Goal: Task Accomplishment & Management: Complete application form

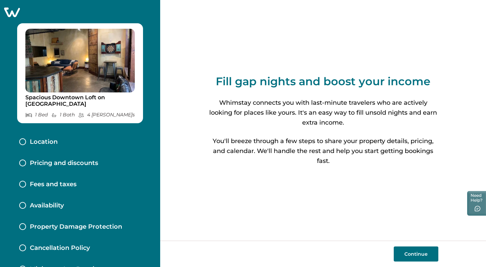
click at [409, 255] on button "Continue" at bounding box center [416, 254] width 45 height 15
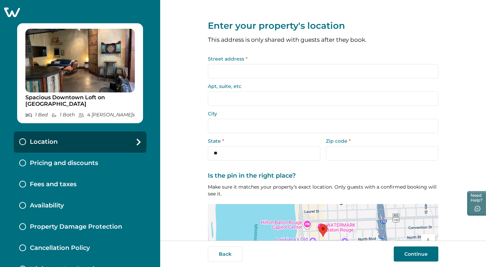
click at [222, 58] on label "Street address *" at bounding box center [321, 59] width 226 height 5
click at [222, 64] on input "Street address *" at bounding box center [323, 71] width 230 height 14
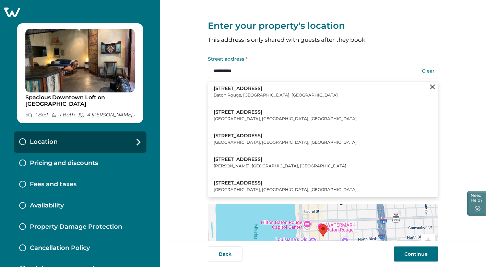
click at [237, 88] on p "[STREET_ADDRESS]" at bounding box center [276, 88] width 124 height 7
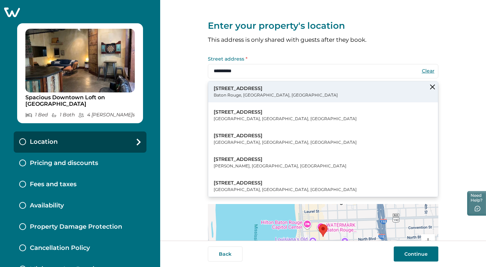
type input "**********"
select select "**"
type input "*****"
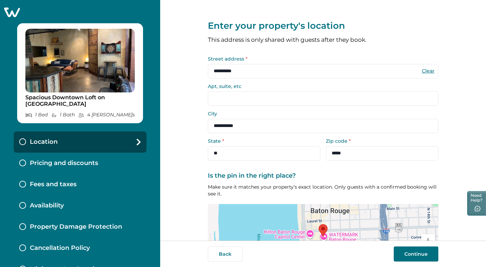
click at [223, 98] on input "Apt, suite, etc" at bounding box center [323, 99] width 230 height 14
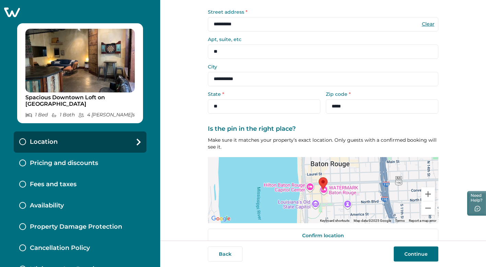
scroll to position [58, 0]
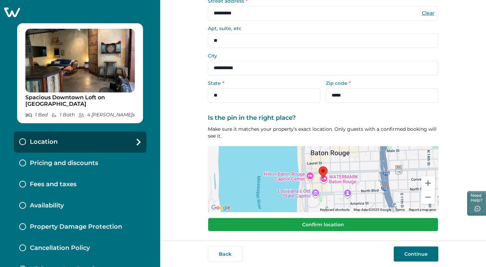
type input "**"
click at [329, 223] on button "Confirm location" at bounding box center [323, 225] width 230 height 14
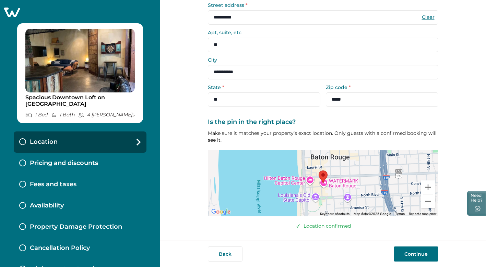
scroll to position [53, 0]
click at [408, 253] on button "Continue" at bounding box center [416, 254] width 45 height 15
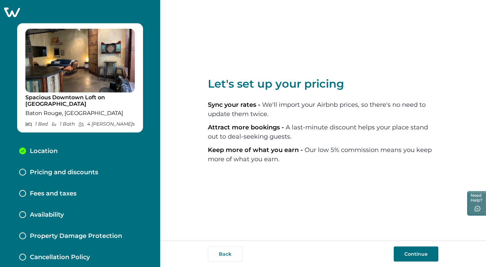
click at [412, 255] on button "Continue" at bounding box center [416, 254] width 45 height 15
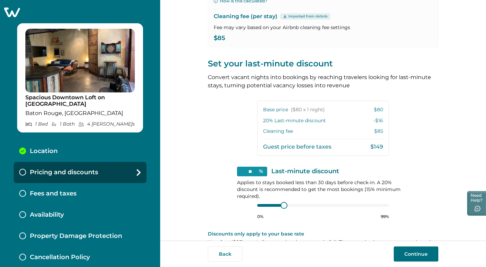
scroll to position [125, 0]
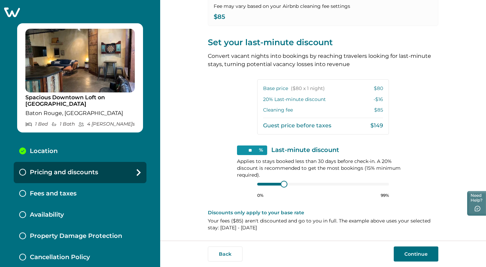
click at [417, 253] on button "Continue" at bounding box center [416, 254] width 45 height 15
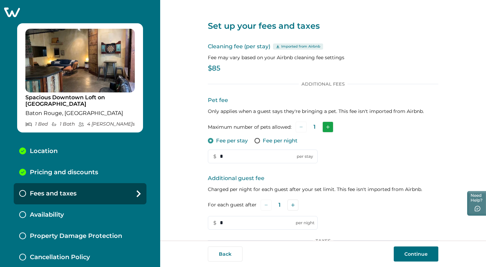
click at [326, 126] on icon "Add" at bounding box center [327, 126] width 3 height 3
click at [299, 130] on button "Subtract" at bounding box center [300, 127] width 11 height 11
click at [262, 156] on input "*" at bounding box center [263, 157] width 110 height 14
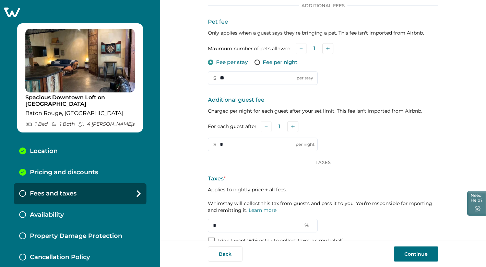
scroll to position [93, 0]
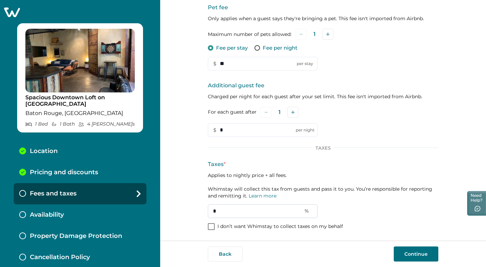
type input "**"
click at [233, 209] on input "*" at bounding box center [263, 212] width 110 height 14
type input "**"
click at [422, 258] on button "Continue" at bounding box center [416, 254] width 45 height 15
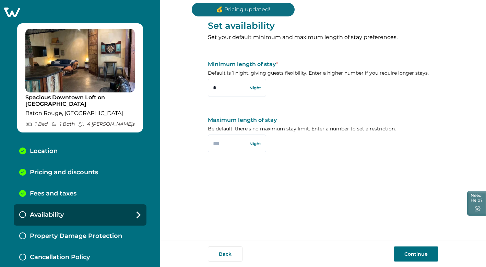
click at [408, 255] on button "Continue" at bounding box center [416, 254] width 45 height 15
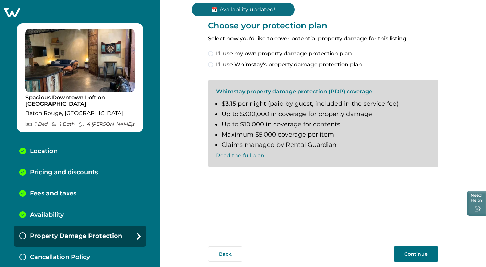
click at [410, 255] on button "Continue" at bounding box center [416, 254] width 45 height 15
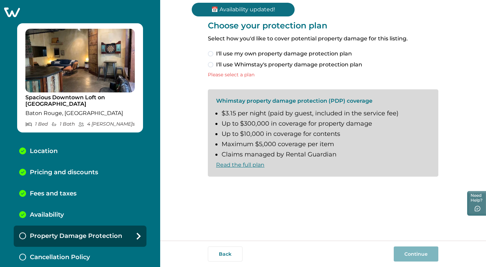
click at [211, 64] on span at bounding box center [210, 64] width 5 height 5
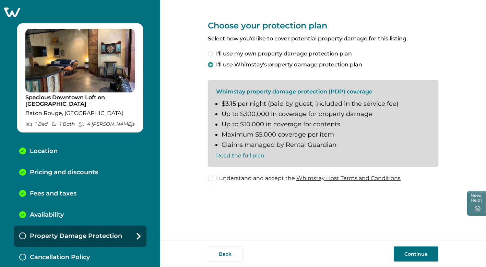
click at [407, 251] on button "Continue" at bounding box center [416, 254] width 45 height 15
click at [207, 182] on div "Choose your protection plan Select how you'd like to cover potential property d…" at bounding box center [323, 120] width 326 height 241
click at [214, 177] on label "I understand and accept the Whimstay Host Terms and Conditions" at bounding box center [304, 178] width 193 height 8
click at [422, 252] on button "Continue" at bounding box center [416, 254] width 45 height 15
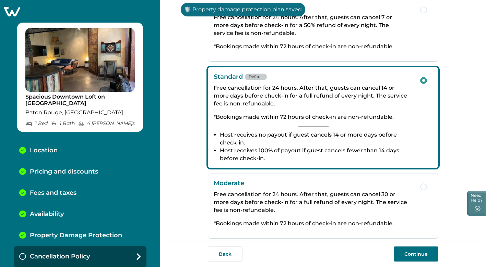
scroll to position [69, 0]
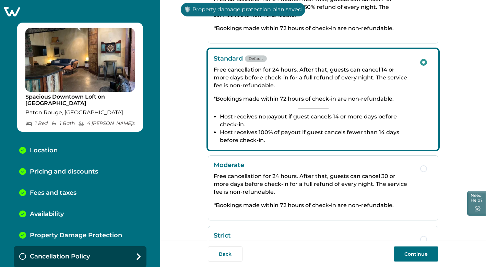
click at [408, 251] on button "Continue" at bounding box center [416, 254] width 45 height 15
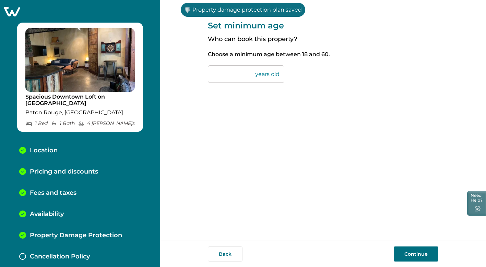
scroll to position [22, 0]
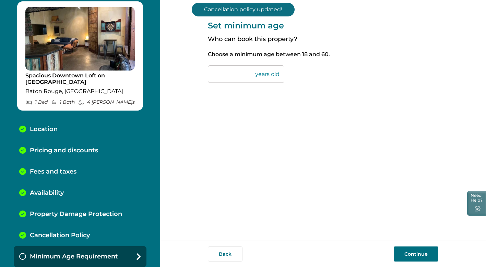
click at [407, 258] on button "Continue" at bounding box center [416, 254] width 45 height 15
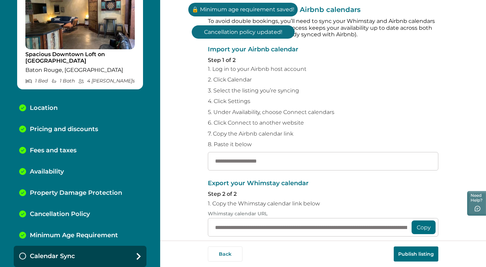
scroll to position [17, 0]
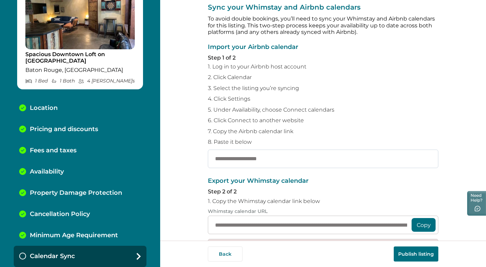
click at [275, 159] on input "text" at bounding box center [323, 159] width 230 height 19
paste input "**********"
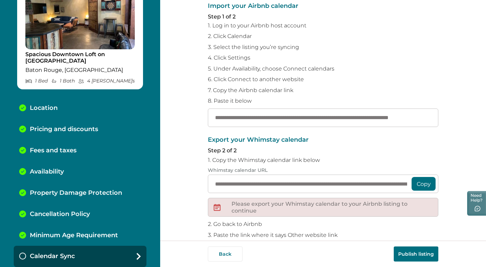
scroll to position [68, 0]
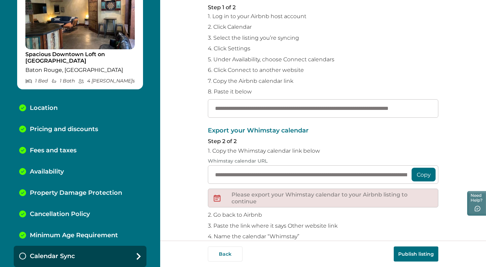
type input "**********"
click at [422, 176] on button "Copy" at bounding box center [423, 175] width 24 height 14
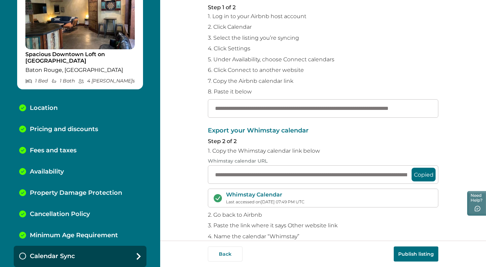
scroll to position [102, 0]
